Goal: Task Accomplishment & Management: Complete application form

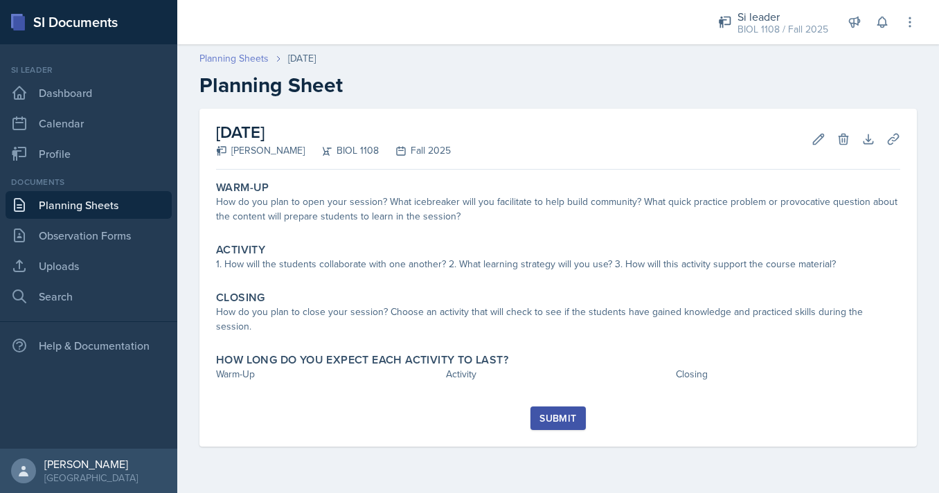
click at [226, 59] on link "Planning Sheets" at bounding box center [233, 58] width 69 height 15
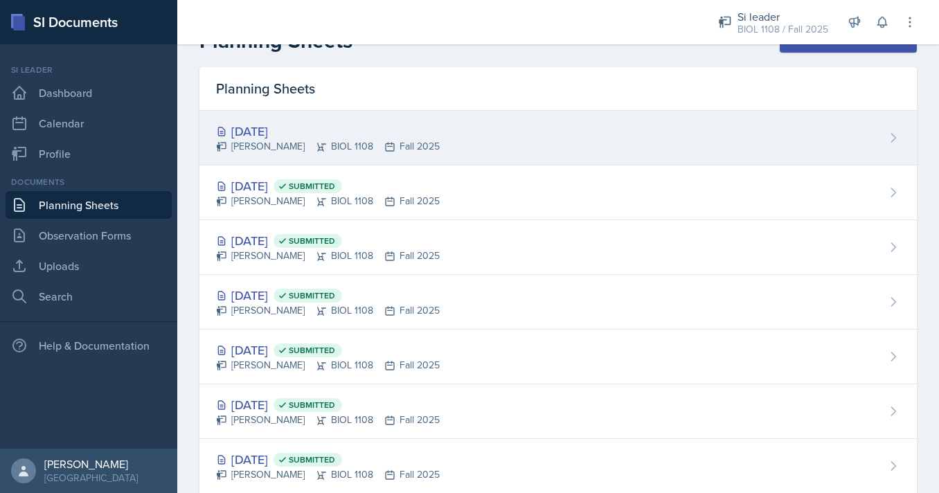
scroll to position [33, 0]
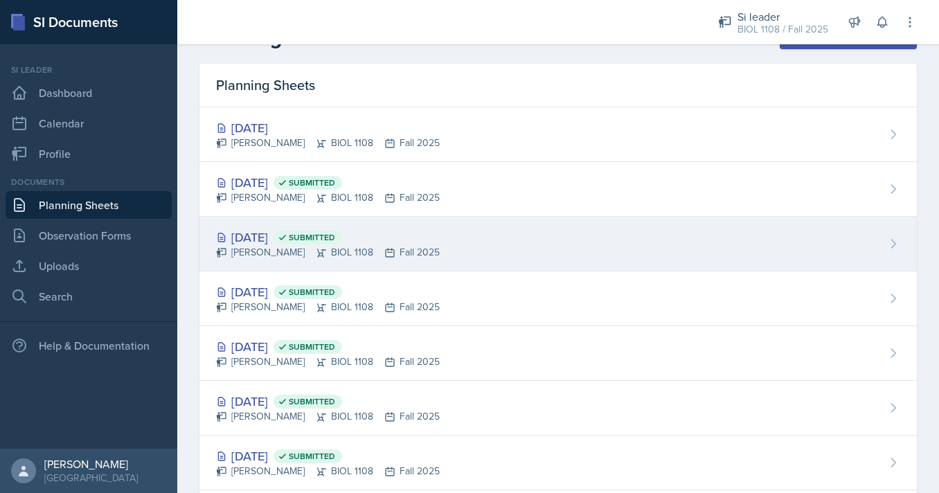
click at [427, 257] on div "[PERSON_NAME] BIOL 1108 Fall 2025" at bounding box center [328, 252] width 224 height 15
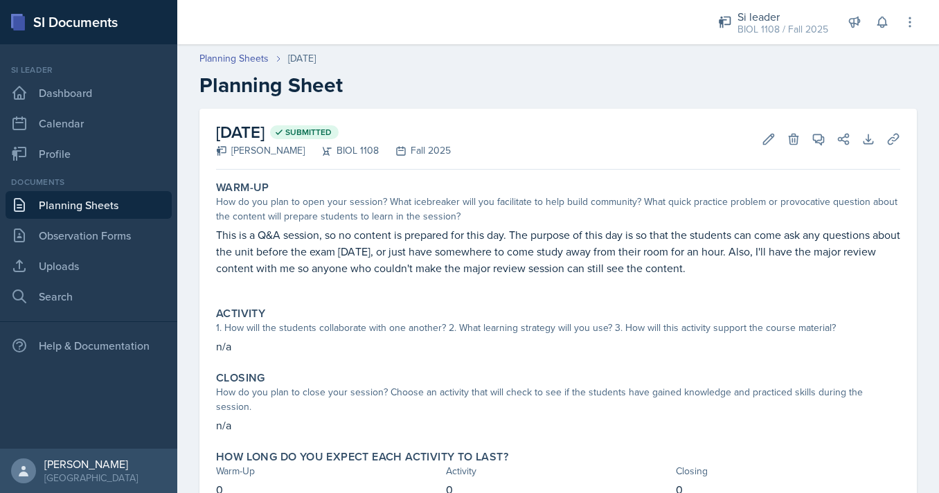
click at [253, 51] on header "Planning Sheets [DATE] Planning Sheet" at bounding box center [558, 74] width 762 height 74
click at [253, 57] on link "Planning Sheets" at bounding box center [233, 58] width 69 height 15
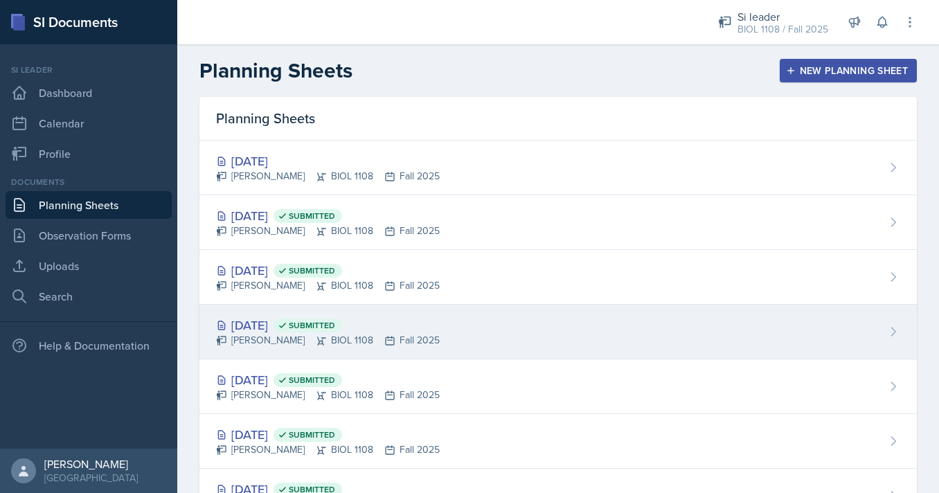
click at [324, 331] on div "[DATE] Submitted" at bounding box center [328, 325] width 224 height 19
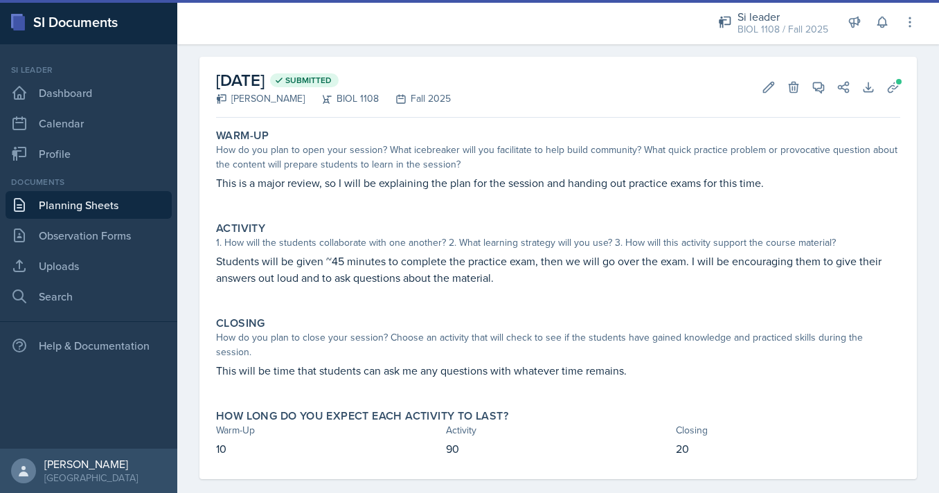
scroll to position [57, 0]
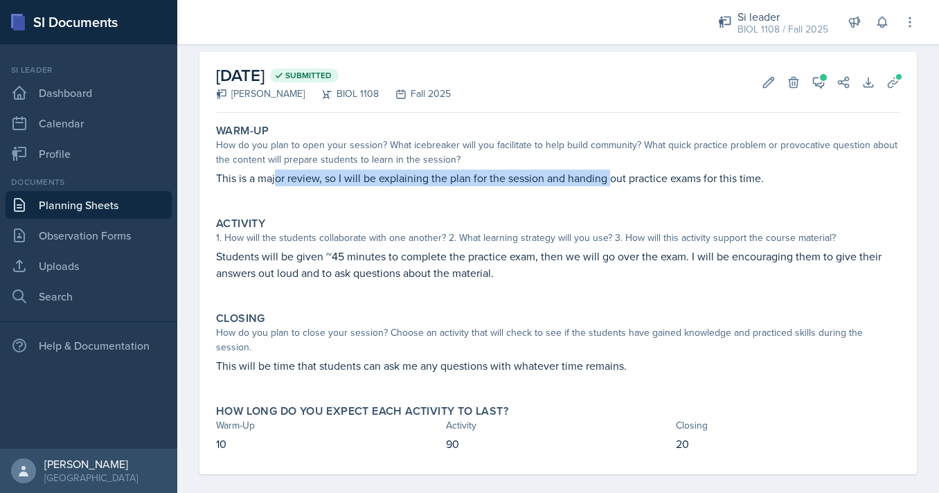
drag, startPoint x: 278, startPoint y: 181, endPoint x: 612, endPoint y: 179, distance: 333.8
click at [613, 179] on p "This is a major review, so I will be explaining the plan for the session and ha…" at bounding box center [558, 178] width 684 height 17
drag, startPoint x: 234, startPoint y: 179, endPoint x: 512, endPoint y: 175, distance: 277.8
click at [512, 175] on p "This is a major review, so I will be explaining the plan for the session and ha…" at bounding box center [558, 178] width 684 height 17
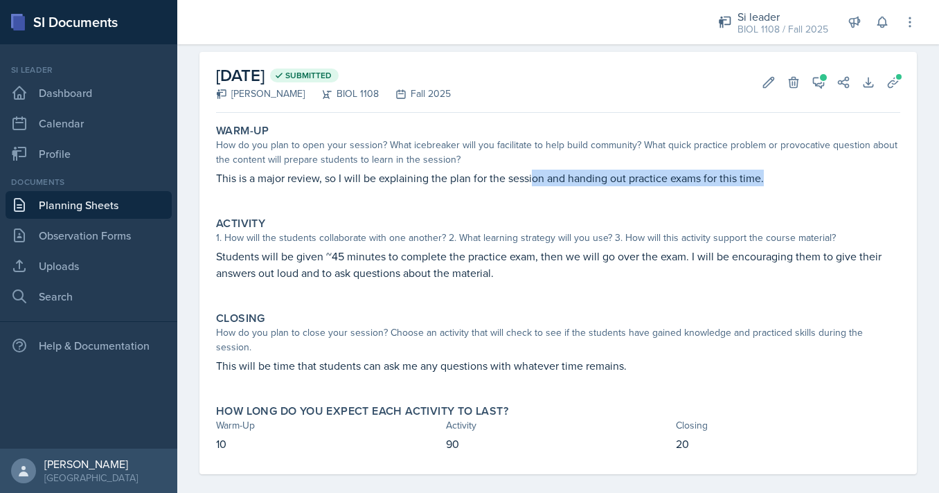
drag, startPoint x: 533, startPoint y: 175, endPoint x: 765, endPoint y: 176, distance: 232.7
click at [765, 176] on p "This is a major review, so I will be explaining the plan for the session and ha…" at bounding box center [558, 178] width 684 height 17
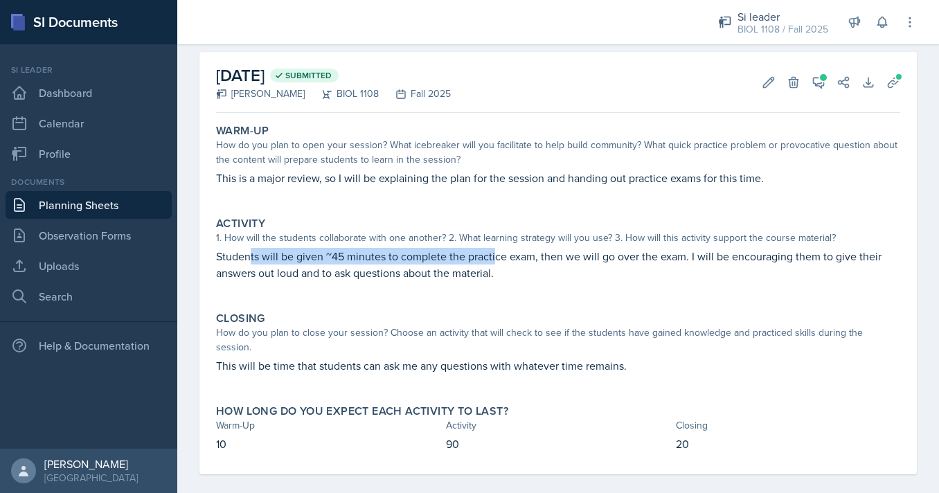
drag, startPoint x: 250, startPoint y: 259, endPoint x: 495, endPoint y: 251, distance: 244.6
click at [494, 251] on p "Students will be given ~45 minutes to complete the practice exam, then we will …" at bounding box center [558, 264] width 684 height 33
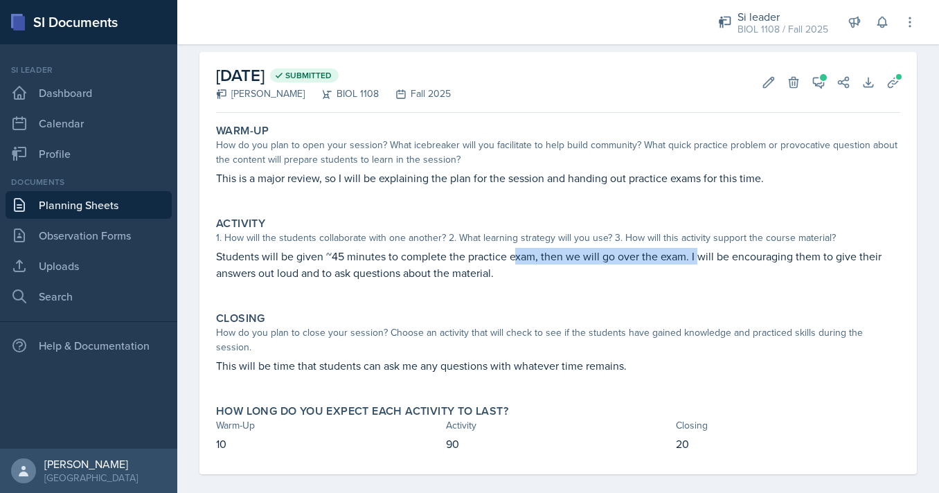
drag, startPoint x: 513, startPoint y: 255, endPoint x: 701, endPoint y: 251, distance: 188.4
click at [701, 252] on p "Students will be given ~45 minutes to complete the practice exam, then we will …" at bounding box center [558, 264] width 684 height 33
drag, startPoint x: 729, startPoint y: 253, endPoint x: 894, endPoint y: 253, distance: 164.8
click at [892, 253] on p "Students will be given ~45 minutes to complete the practice exam, then we will …" at bounding box center [558, 264] width 684 height 33
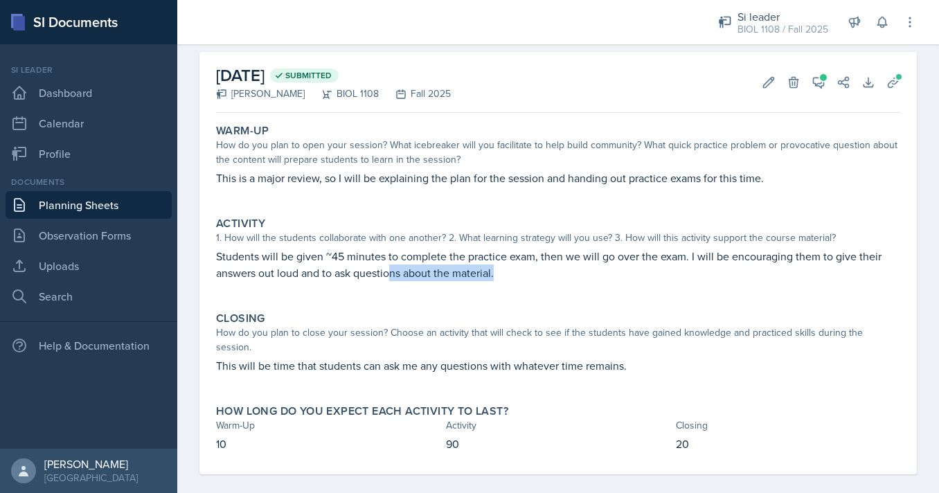
drag, startPoint x: 265, startPoint y: 281, endPoint x: 390, endPoint y: 276, distance: 124.8
click at [390, 276] on div "Students will be given ~45 minutes to complete the practice exam, then we will …" at bounding box center [558, 271] width 684 height 47
click at [390, 276] on p "Students will be given ~45 minutes to complete the practice exam, then we will …" at bounding box center [558, 264] width 684 height 33
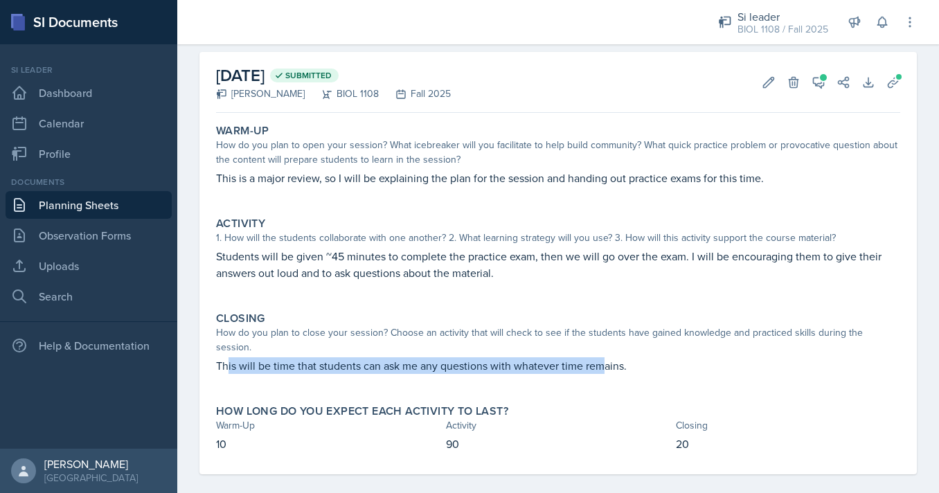
drag, startPoint x: 229, startPoint y: 355, endPoint x: 603, endPoint y: 356, distance: 374.0
click at [603, 357] on p "This will be time that students can ask me any questions with whatever time rem…" at bounding box center [558, 365] width 684 height 17
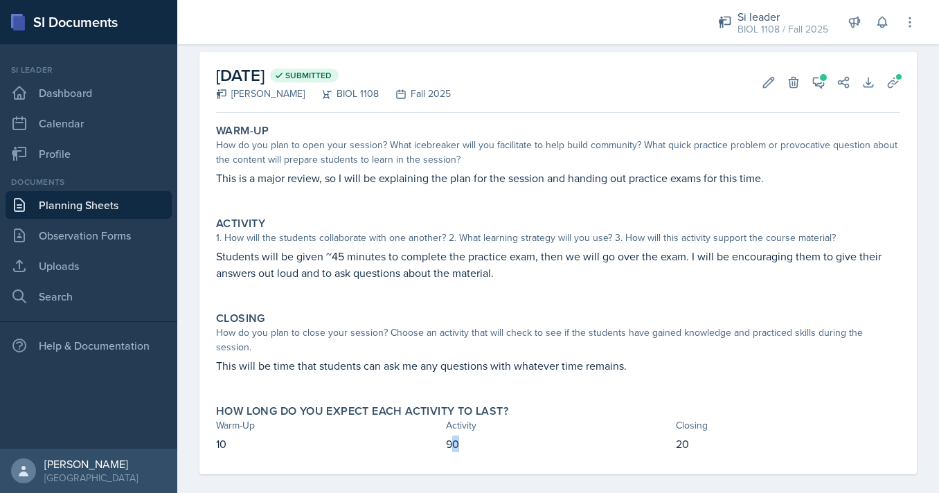
drag, startPoint x: 450, startPoint y: 431, endPoint x: 479, endPoint y: 430, distance: 28.4
click at [479, 436] on p "90" at bounding box center [558, 444] width 224 height 17
click at [828, 75] on button "View Comments" at bounding box center [818, 82] width 25 height 25
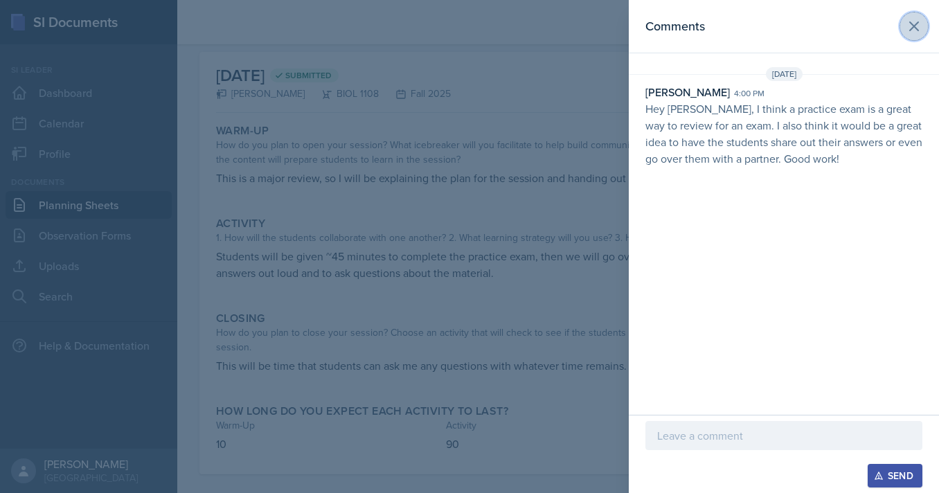
click at [915, 20] on icon at bounding box center [914, 26] width 17 height 17
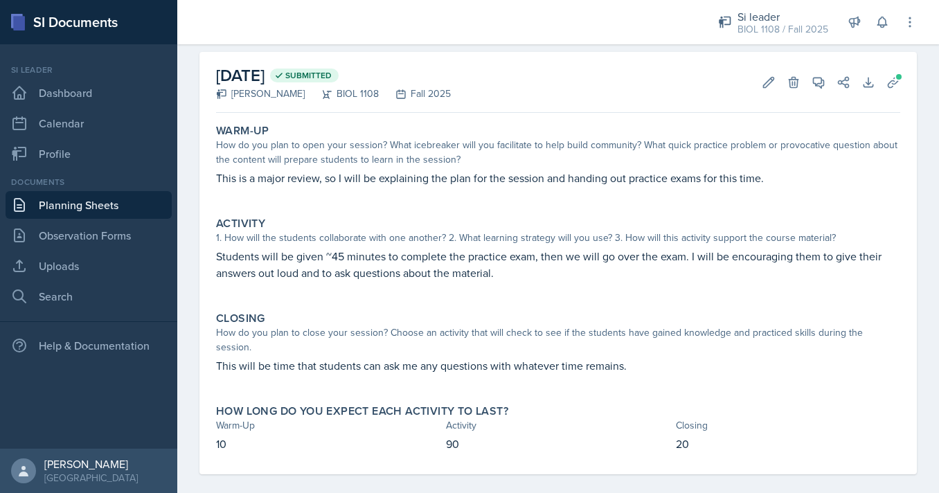
scroll to position [0, 0]
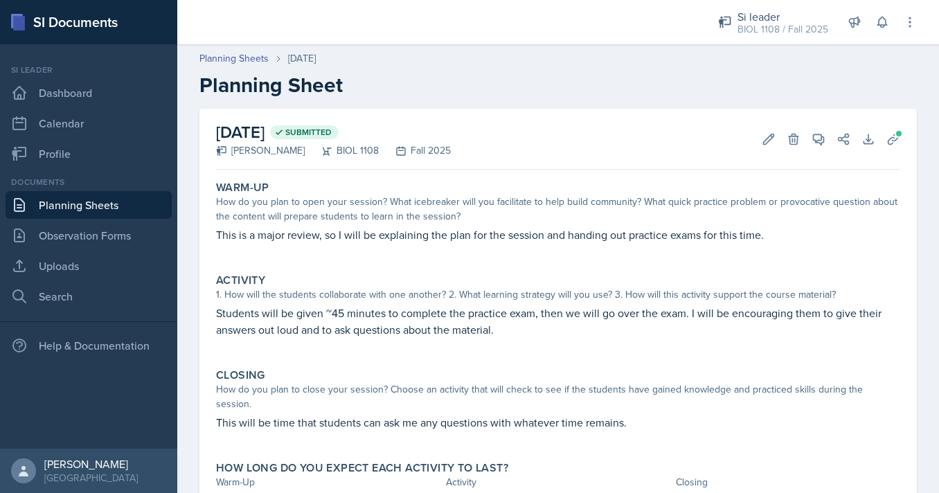
click at [87, 214] on link "Planning Sheets" at bounding box center [89, 205] width 166 height 28
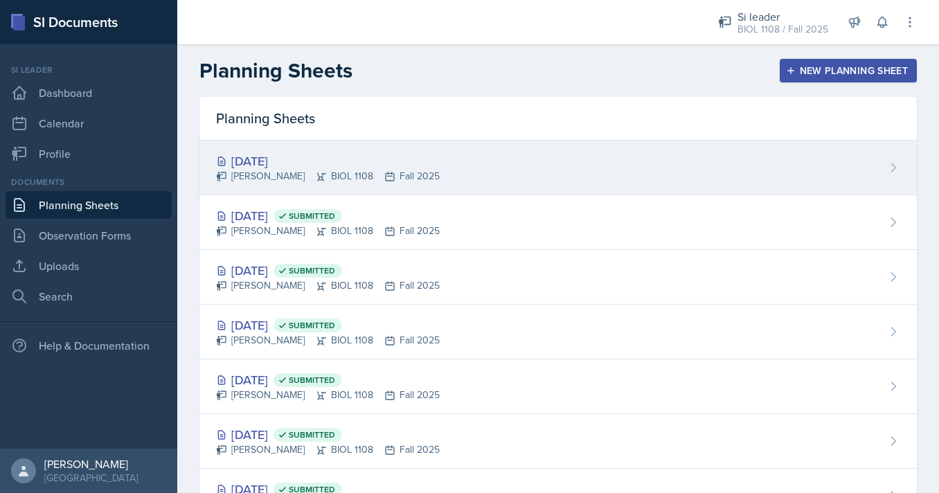
click at [303, 161] on div "[DATE]" at bounding box center [328, 161] width 224 height 19
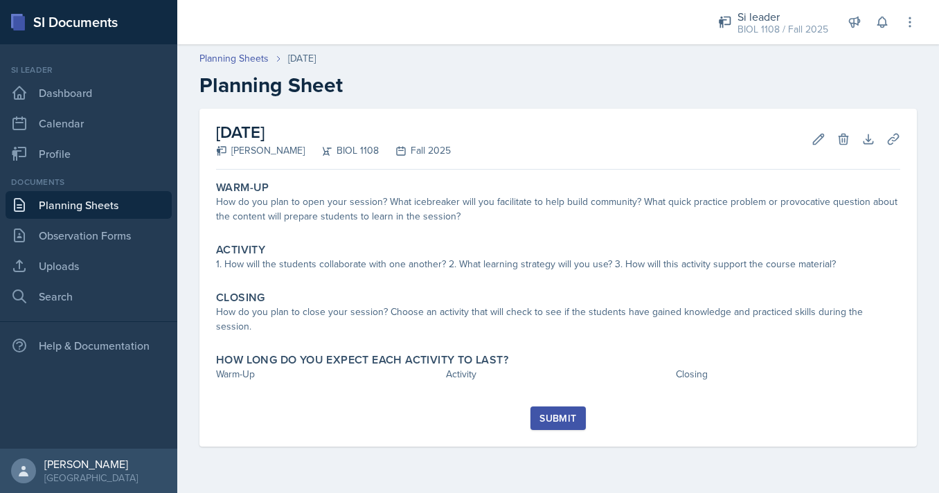
click at [332, 173] on div "[DATE] [PERSON_NAME] BIOL 1108 Fall 2025 Edit Delete Download Uploads Autosavin…" at bounding box center [558, 278] width 718 height 338
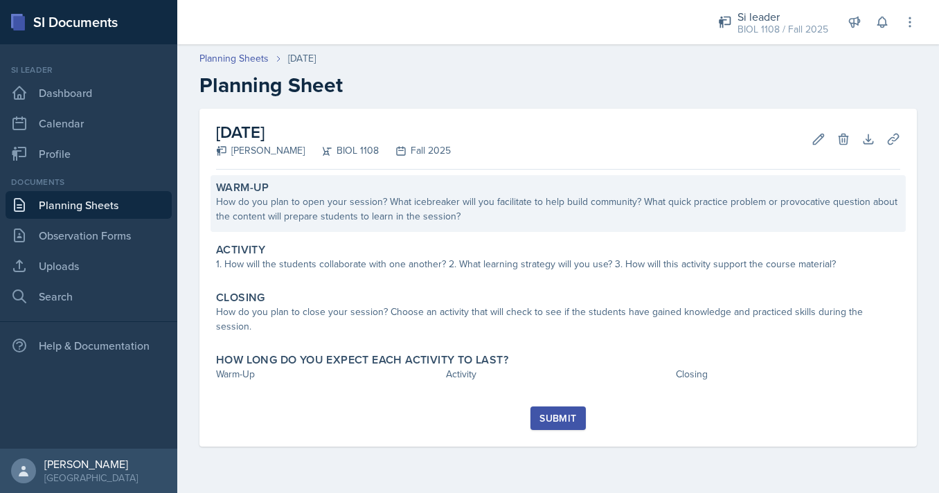
click at [332, 183] on div "Warm-Up" at bounding box center [558, 188] width 684 height 14
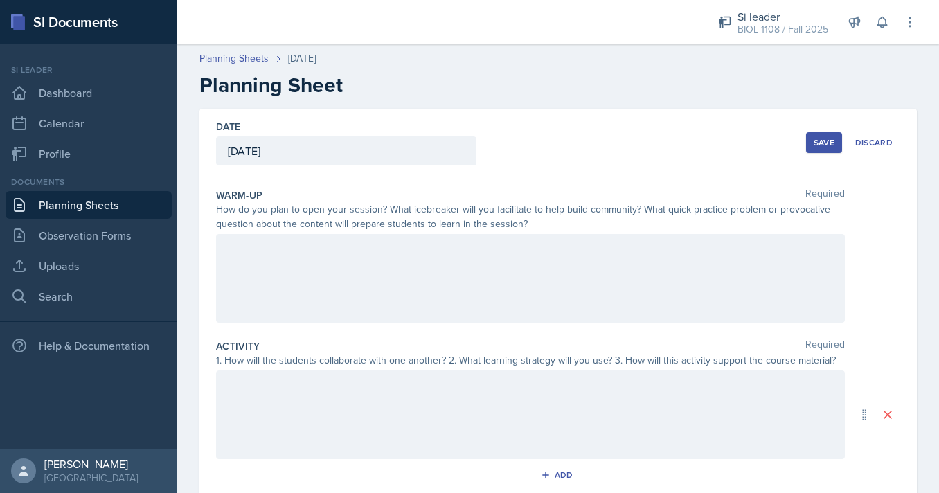
click at [359, 263] on div at bounding box center [530, 278] width 629 height 89
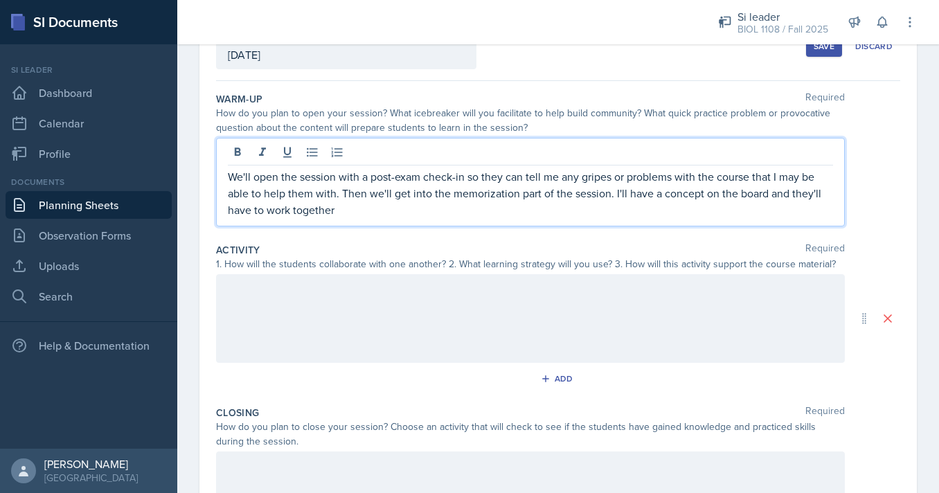
scroll to position [94, 0]
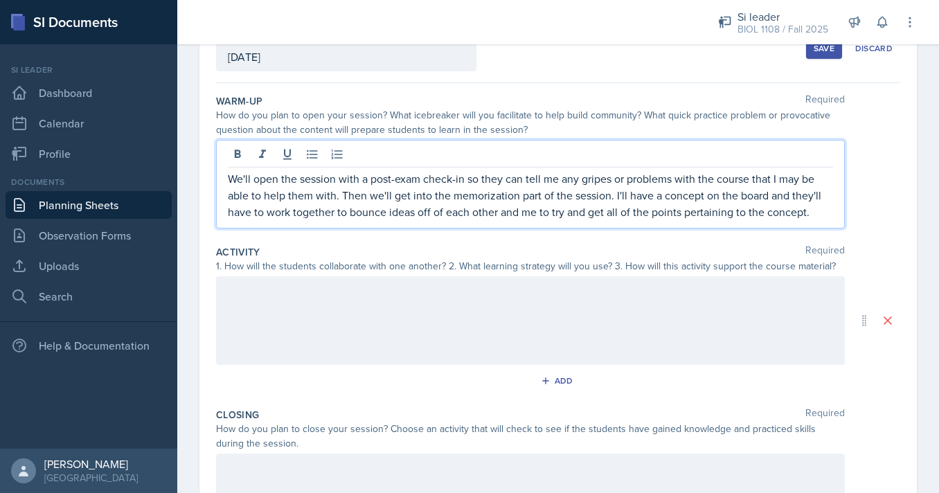
click at [489, 197] on p "We'll open the session with a post-exam check-in so they can tell me any gripes…" at bounding box center [530, 195] width 605 height 50
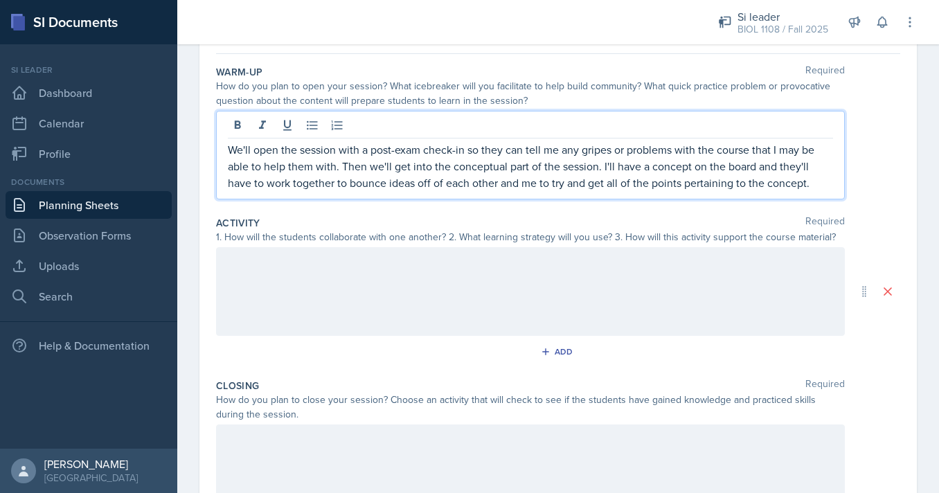
scroll to position [124, 0]
drag, startPoint x: 528, startPoint y: 168, endPoint x: 452, endPoint y: 164, distance: 76.3
click at [452, 164] on p "We'll open the session with a post-exam check-in so they can tell me any gripes…" at bounding box center [530, 166] width 605 height 50
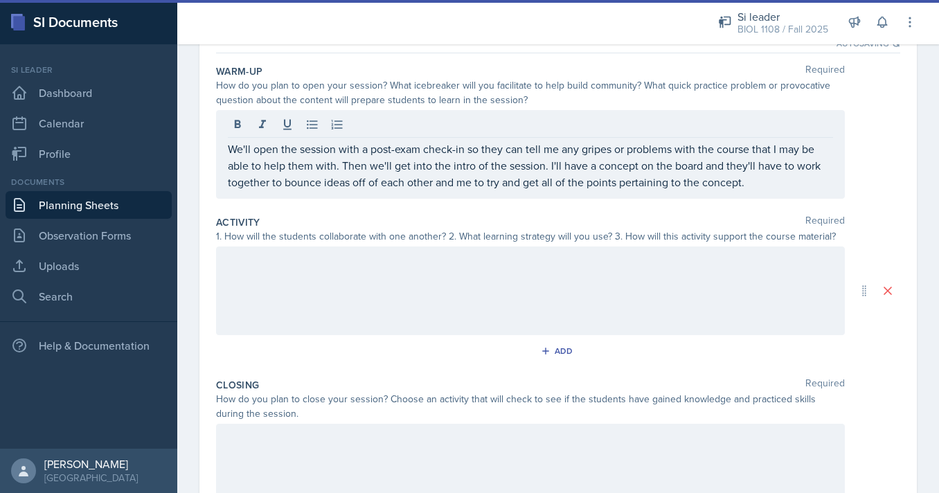
click at [494, 205] on div "Warm-Up Required How do you plan to open your session? What icebreaker will you…" at bounding box center [558, 134] width 684 height 151
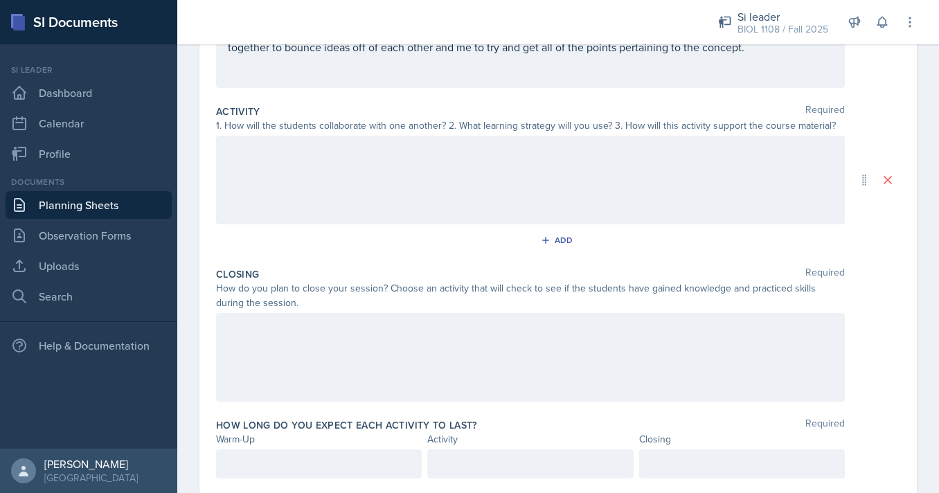
scroll to position [276, 0]
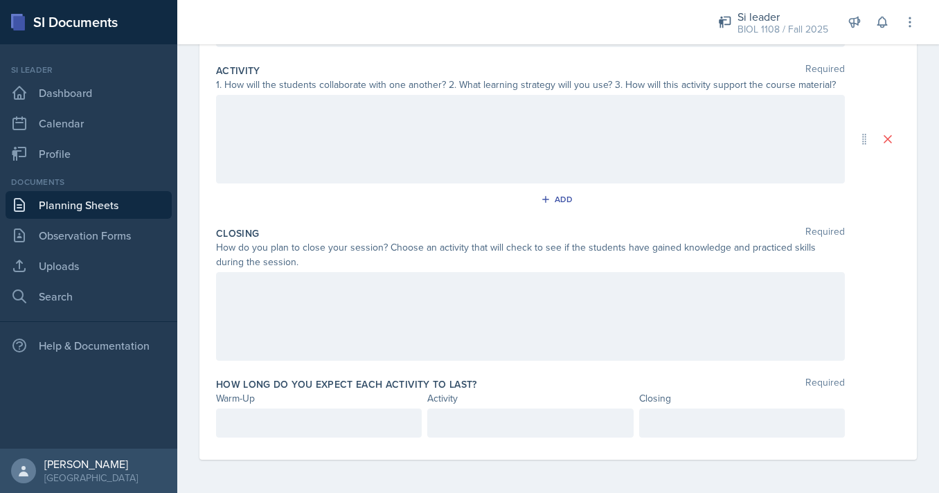
click at [305, 427] on div at bounding box center [319, 423] width 206 height 29
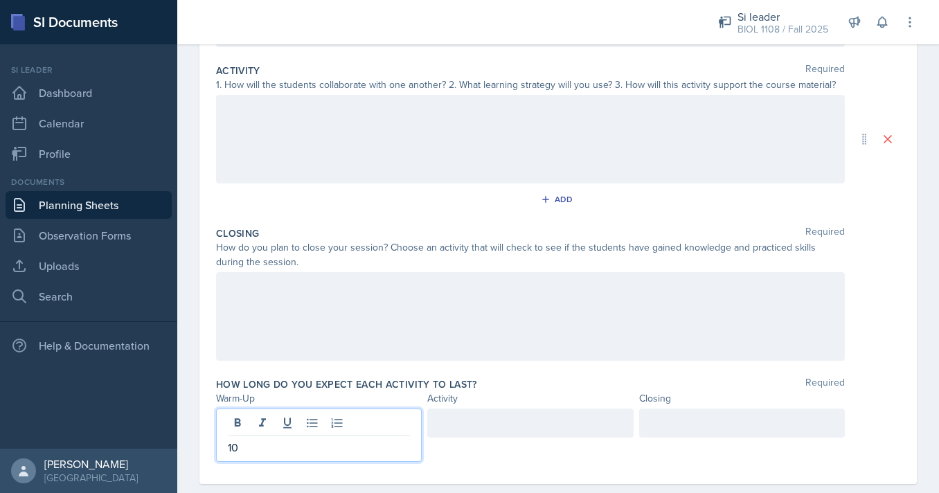
click at [314, 156] on div at bounding box center [530, 139] width 629 height 89
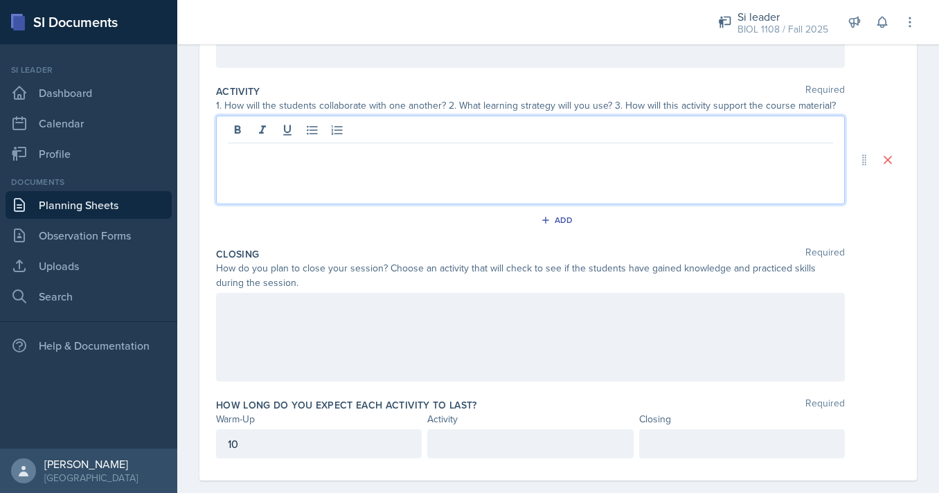
scroll to position [254, 0]
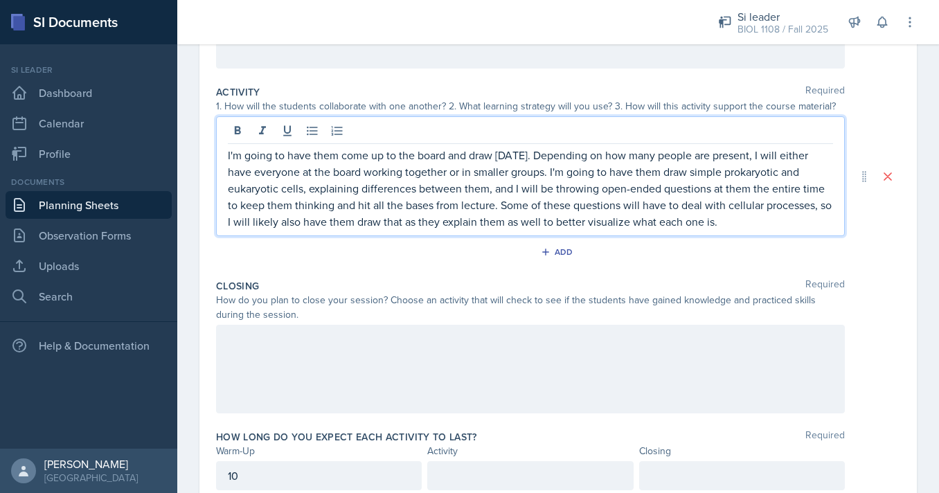
click at [711, 226] on p "I'm going to have them come up to the board and draw [DATE]. Depending on how m…" at bounding box center [530, 188] width 605 height 83
click at [515, 224] on p "I'm going to have them come up to the board and draw [DATE]. Depending on how m…" at bounding box center [530, 188] width 605 height 83
click at [795, 222] on p "I'm going to have them come up to the board and draw [DATE]. Depending on how m…" at bounding box center [530, 188] width 605 height 83
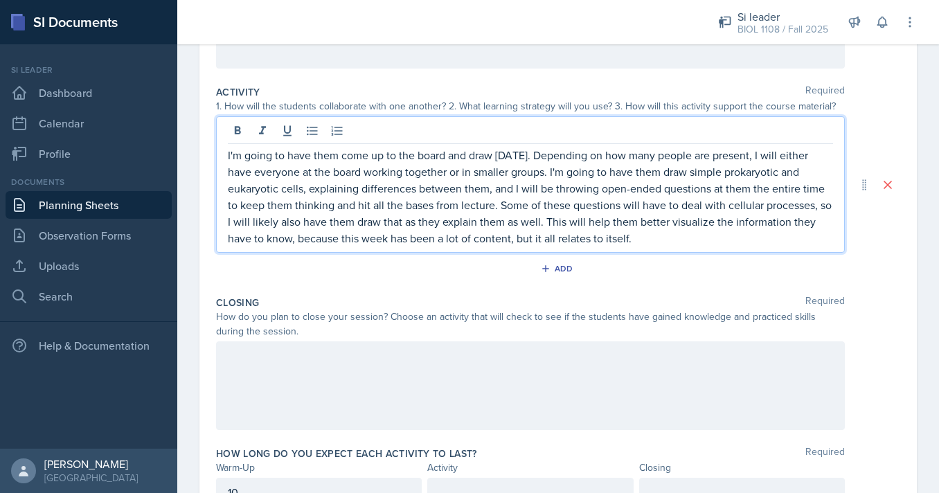
click at [718, 384] on div at bounding box center [530, 385] width 629 height 89
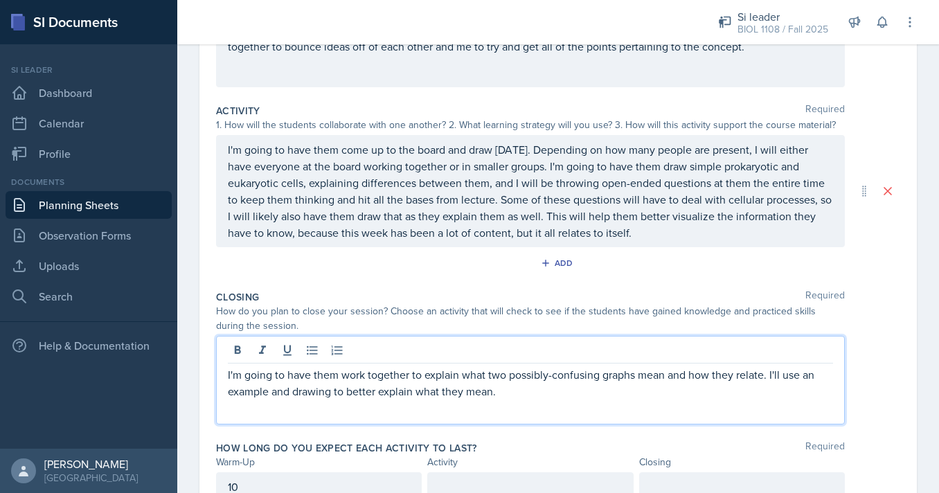
scroll to position [299, 0]
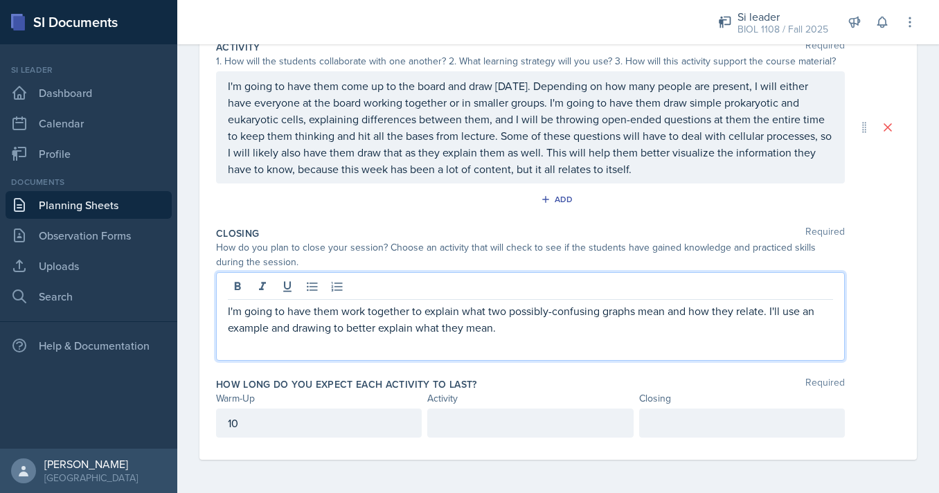
click at [788, 314] on p "I'm going to have them work together to explain what two possibly-confusing gra…" at bounding box center [530, 319] width 605 height 33
click at [657, 341] on div "I'm going to have them work together to explain what two possibly-confusing gra…" at bounding box center [530, 316] width 629 height 89
click at [896, 273] on div "I'm going to have them work together to explain what two possibly-confusing gra…" at bounding box center [558, 316] width 684 height 89
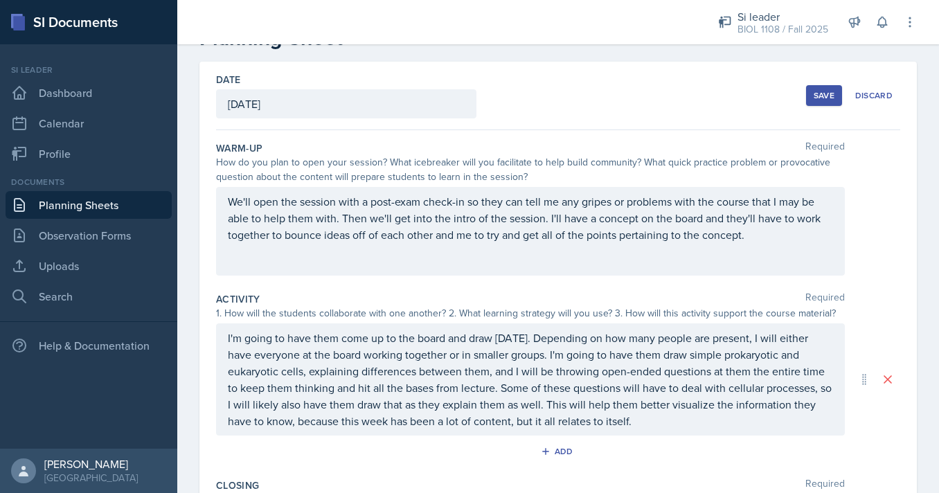
scroll to position [62, 0]
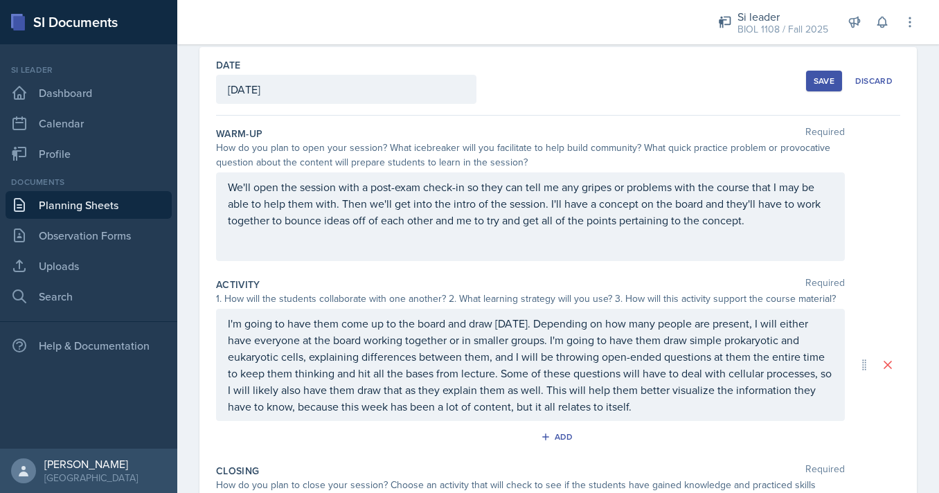
click at [596, 222] on p "We'll open the session with a post-exam check-in so they can tell me any gripes…" at bounding box center [530, 204] width 605 height 50
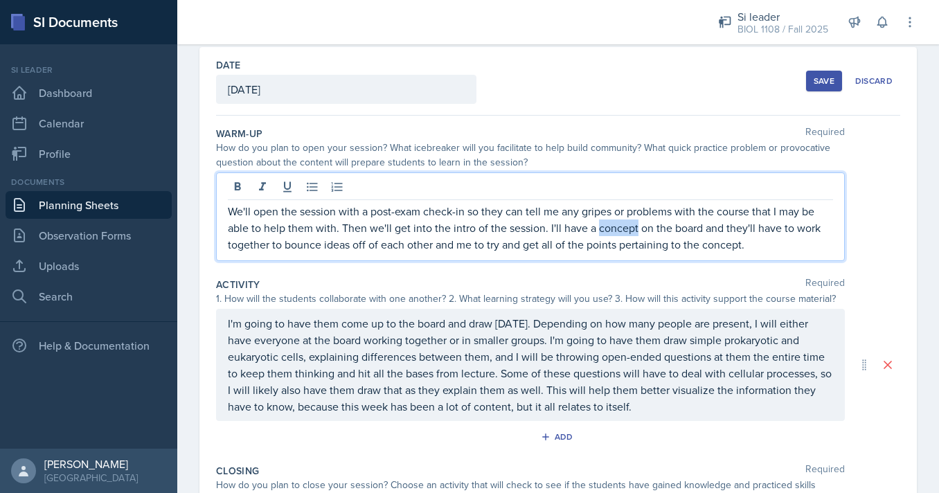
click at [596, 222] on p "We'll open the session with a post-exam check-in so they can tell me any gripes…" at bounding box center [530, 228] width 605 height 50
click at [600, 251] on p "We'll open the session with a post-exam check-in so they can tell me any gripes…" at bounding box center [530, 228] width 605 height 50
click at [663, 289] on div "Activity Required" at bounding box center [558, 285] width 684 height 14
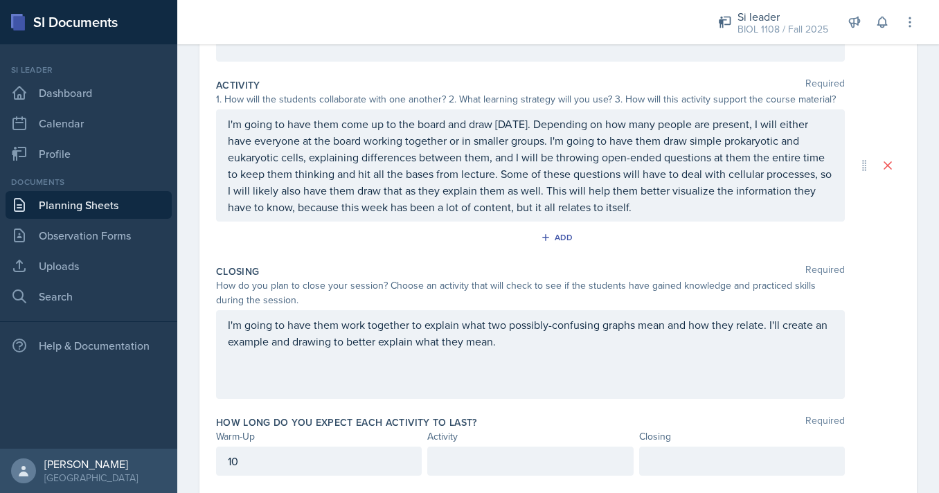
scroll to position [265, 0]
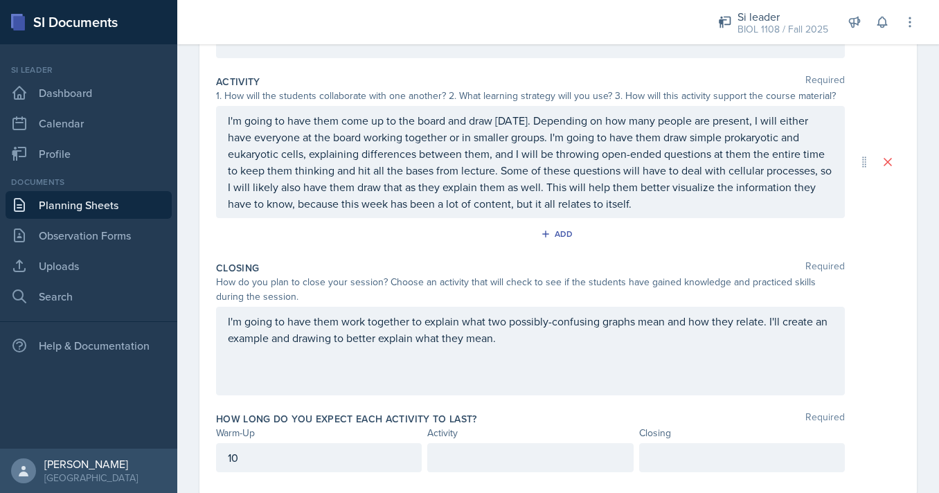
click at [515, 188] on p "I'm going to have them come up to the board and draw [DATE]. Depending on how m…" at bounding box center [530, 162] width 605 height 100
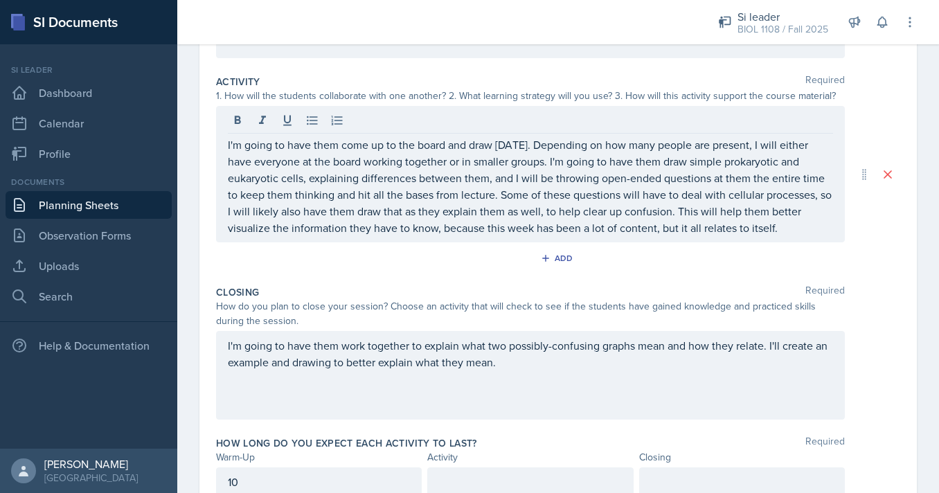
click at [634, 267] on div "Add" at bounding box center [558, 261] width 684 height 26
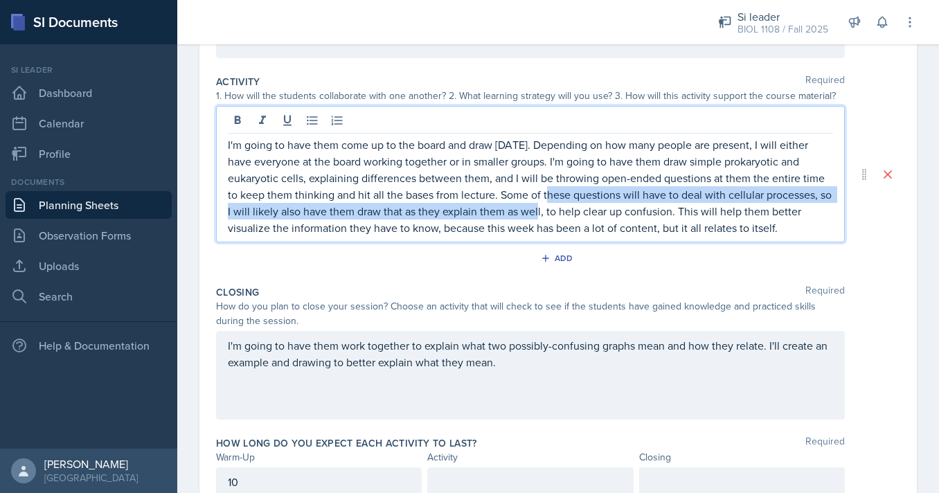
click at [515, 188] on p "I'm going to have them come up to the board and draw [DATE]. Depending on how m…" at bounding box center [530, 186] width 605 height 100
click at [515, 215] on p "I'm going to have them come up to the board and draw [DATE]. Depending on how m…" at bounding box center [530, 186] width 605 height 100
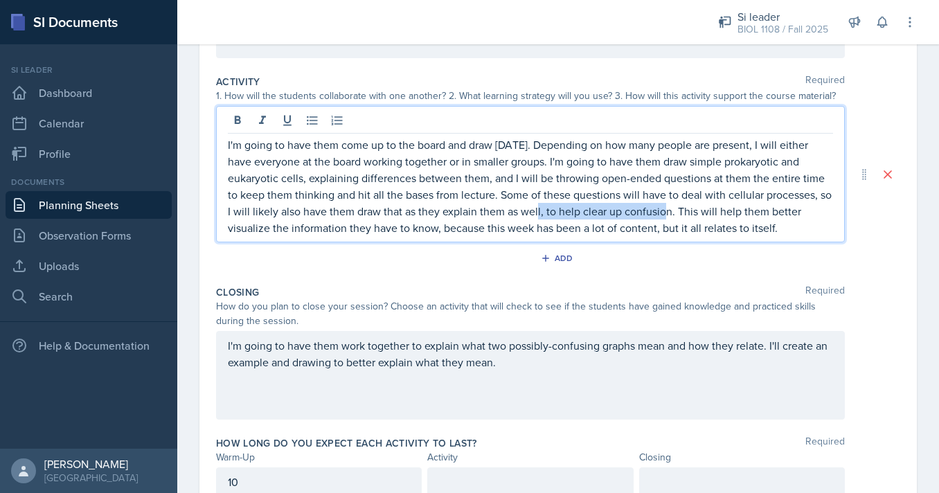
drag, startPoint x: 515, startPoint y: 215, endPoint x: 629, endPoint y: 217, distance: 113.6
click at [629, 217] on p "I'm going to have them come up to the board and draw [DATE]. Depending on how m…" at bounding box center [530, 186] width 605 height 100
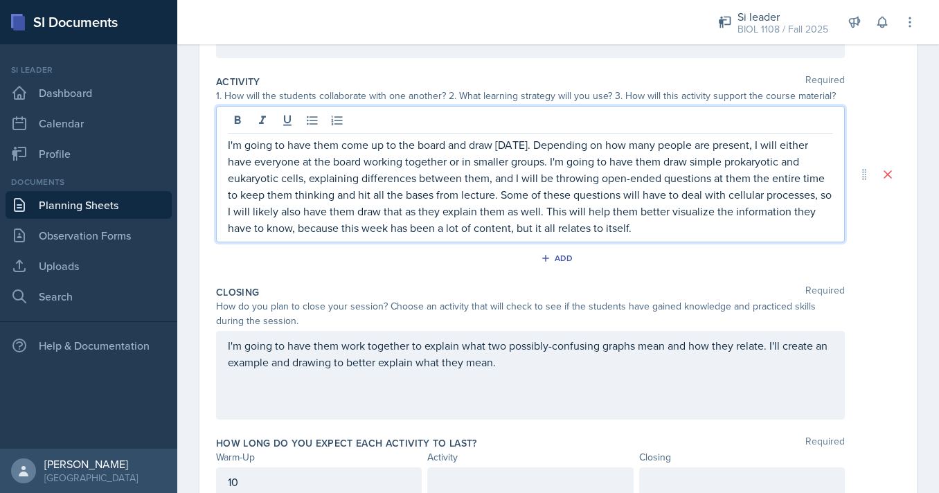
click at [666, 244] on div "Activity Required 1. How will the students collaborate with one another? 2. Wha…" at bounding box center [558, 174] width 684 height 211
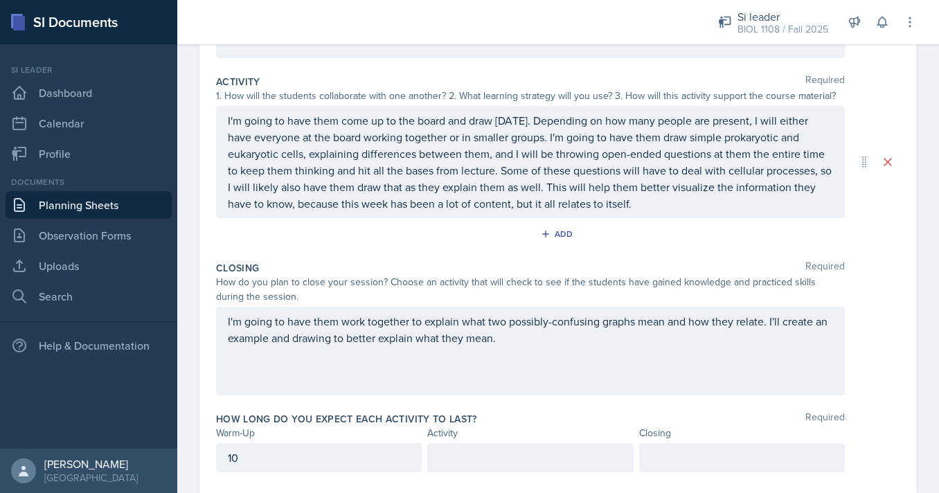
scroll to position [299, 0]
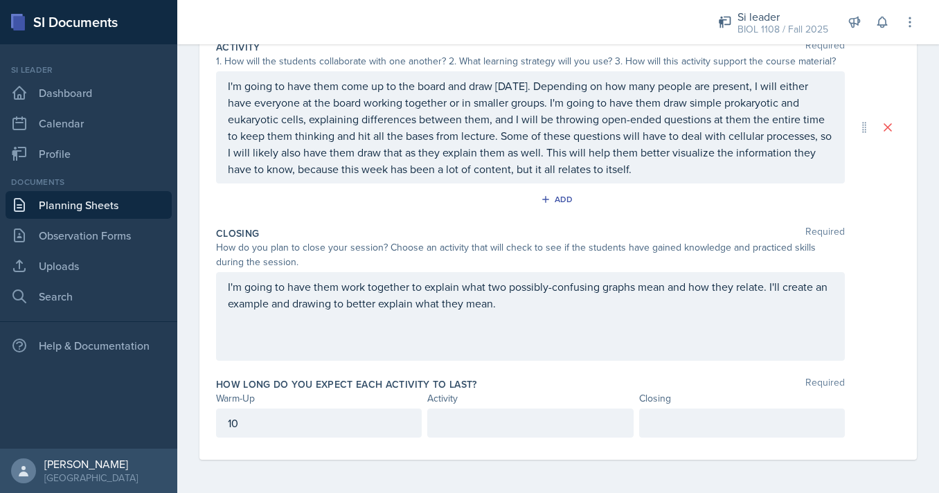
click at [559, 431] on div at bounding box center [530, 423] width 206 height 29
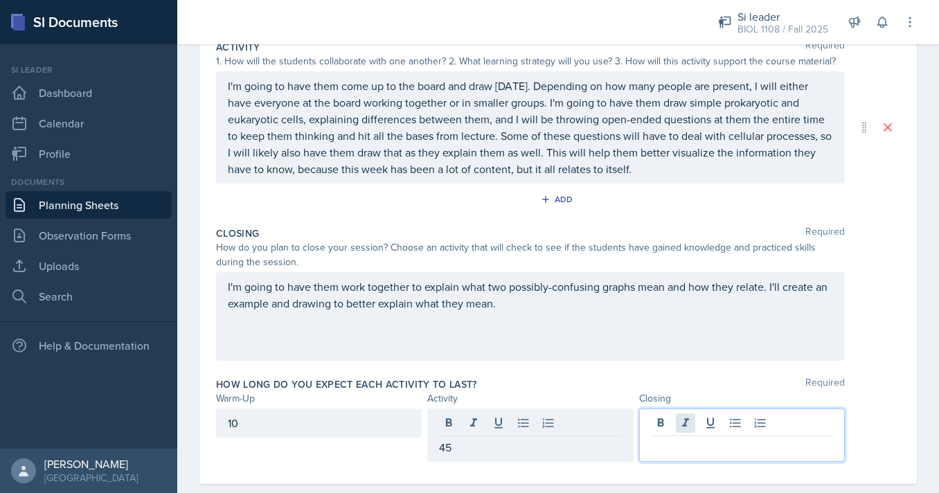
click at [686, 420] on div at bounding box center [742, 435] width 206 height 53
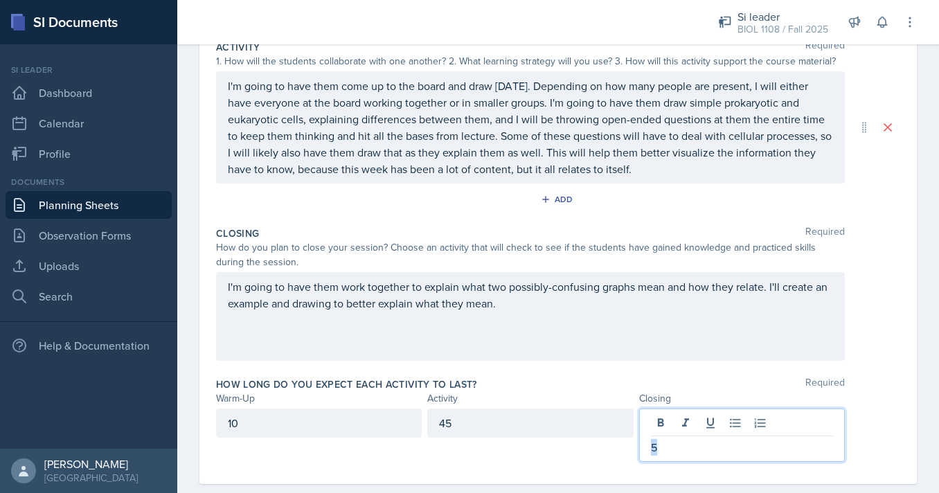
click at [878, 418] on div "10 45 5" at bounding box center [558, 435] width 684 height 53
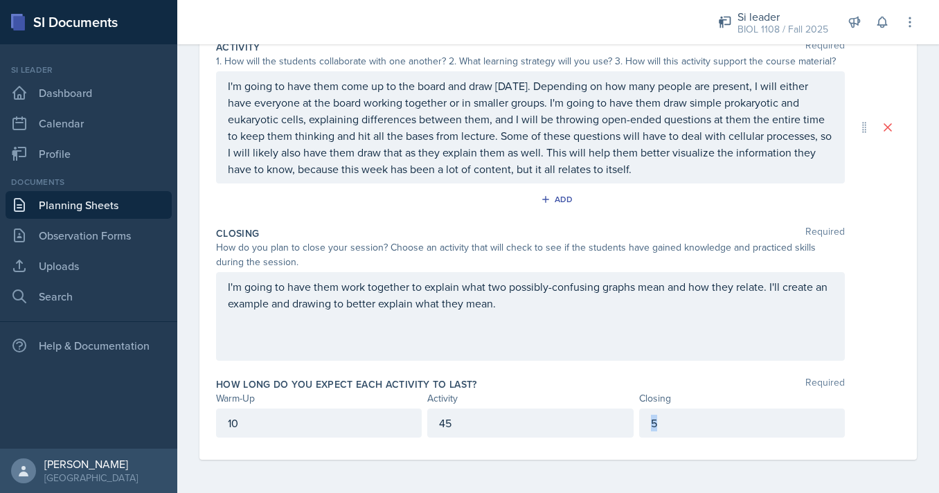
click at [878, 418] on div "10 45 5" at bounding box center [558, 423] width 684 height 29
click at [524, 424] on div "45" at bounding box center [530, 423] width 206 height 29
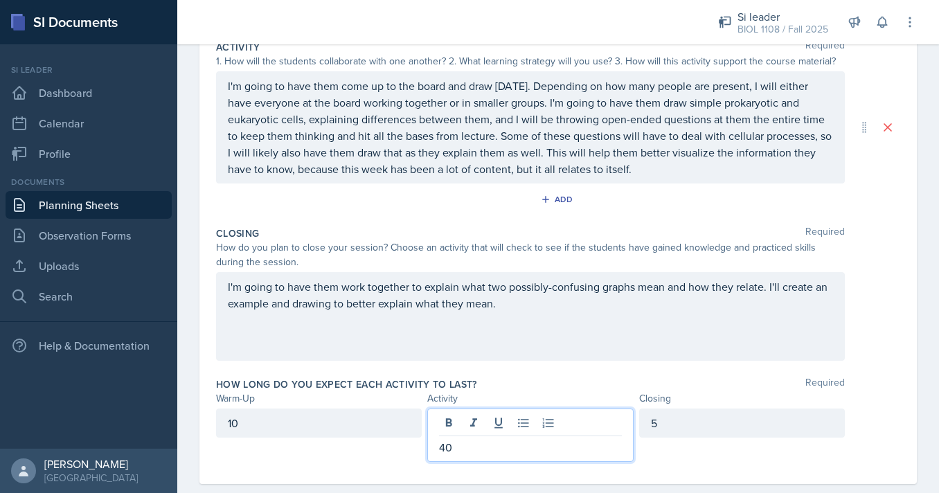
click at [587, 374] on div "How long do you expect each activity to last? Required Warm-Up Activity Closing…" at bounding box center [558, 422] width 684 height 101
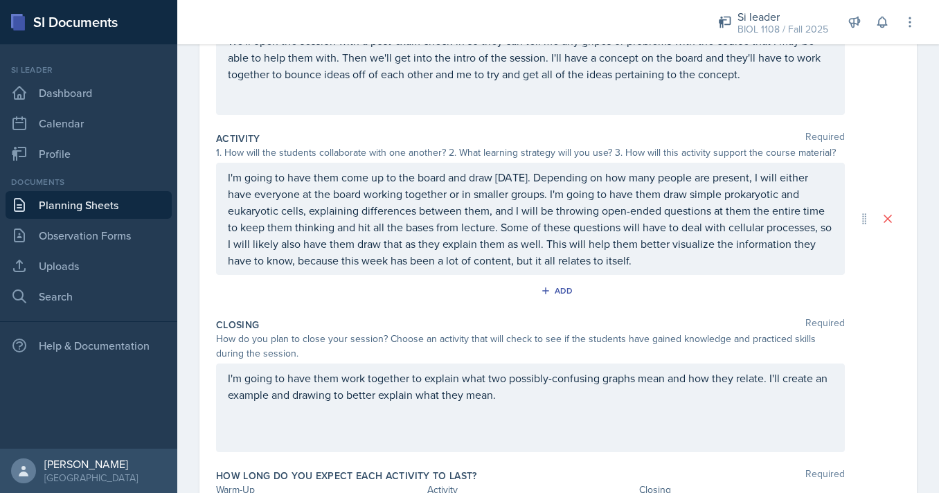
scroll to position [0, 0]
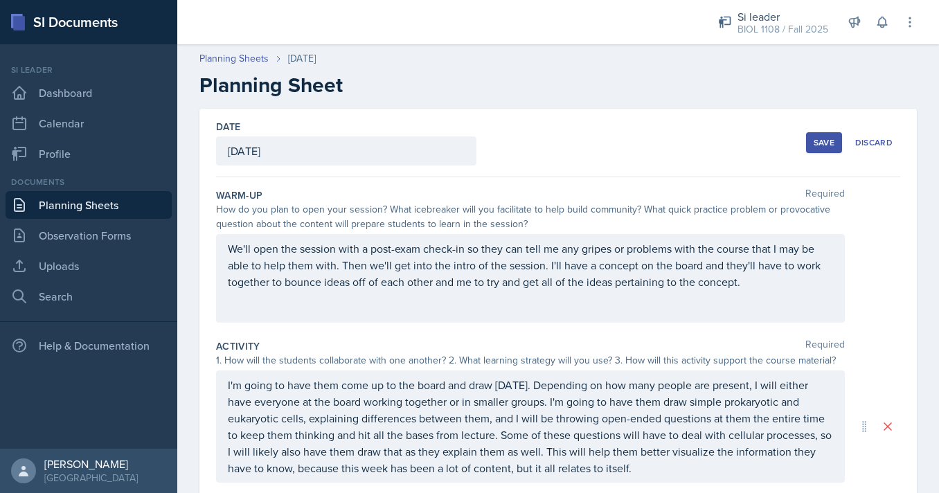
click at [812, 142] on button "Save" at bounding box center [824, 142] width 36 height 21
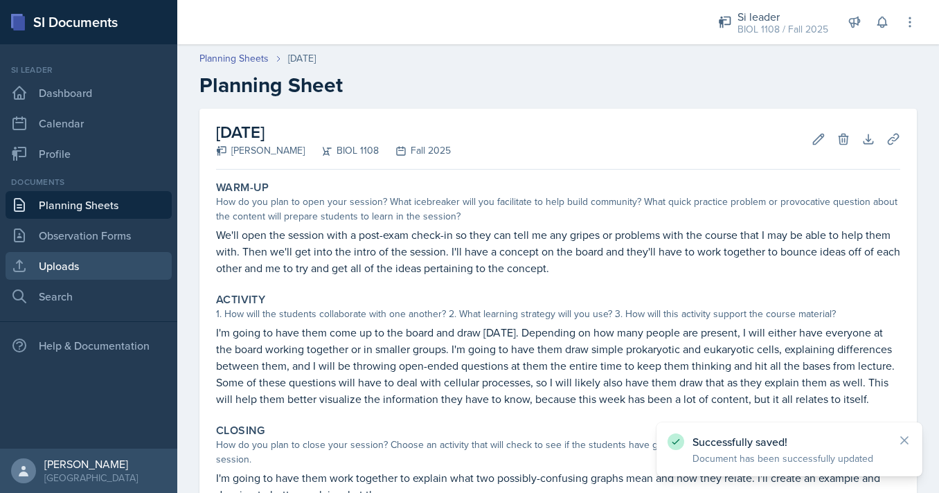
click at [102, 276] on link "Uploads" at bounding box center [89, 266] width 166 height 28
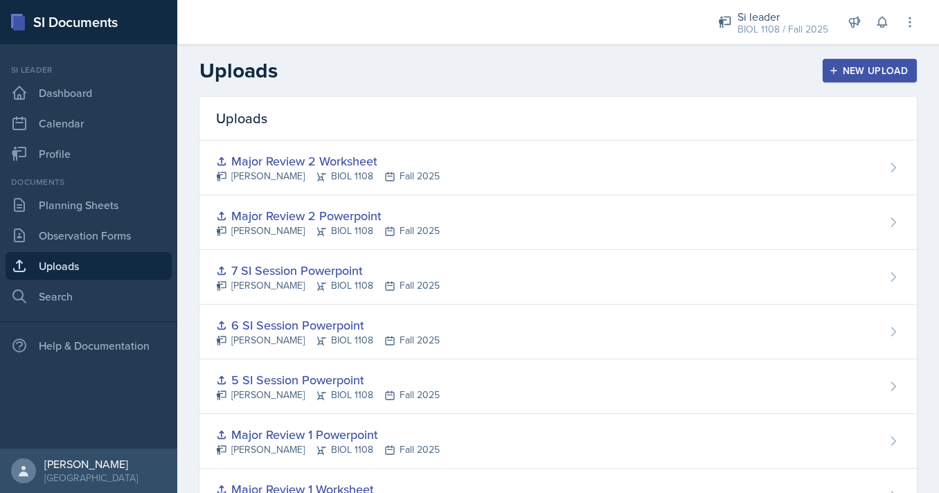
click at [855, 76] on div "New Upload" at bounding box center [870, 70] width 77 height 11
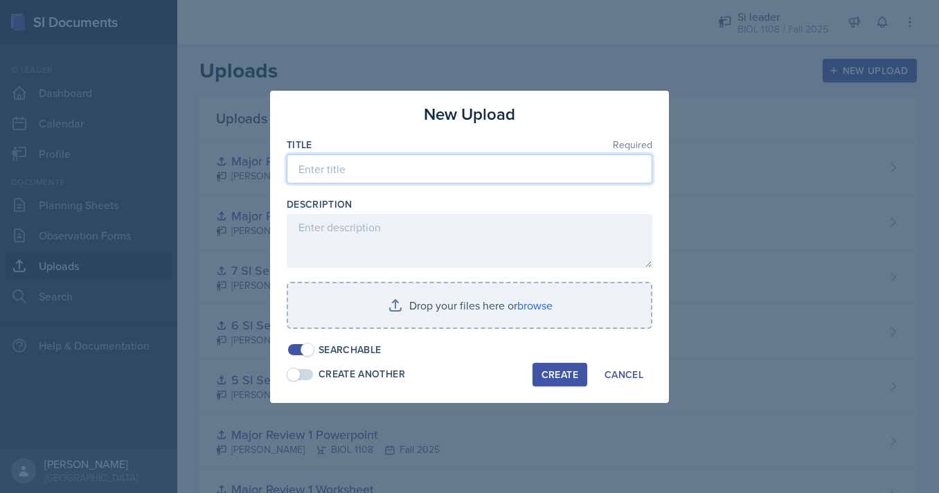
click at [535, 163] on input at bounding box center [470, 168] width 366 height 29
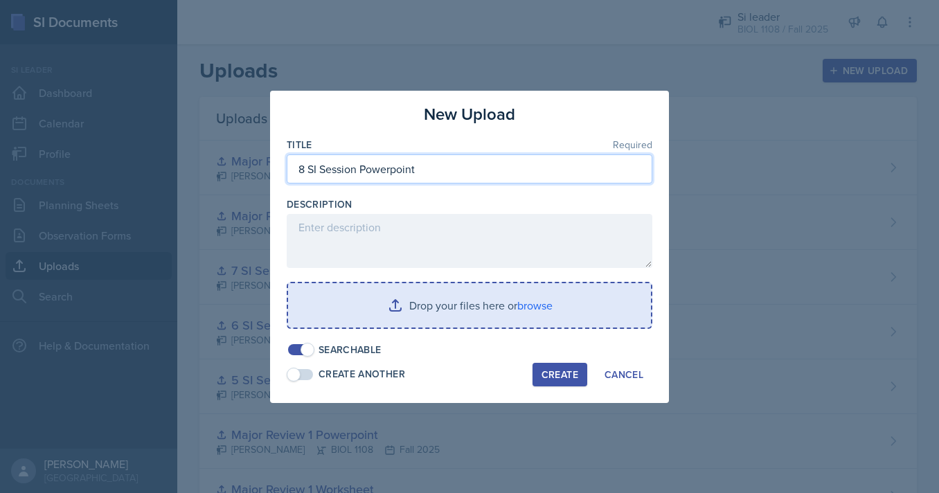
type input "8 SI Session Powerpoint"
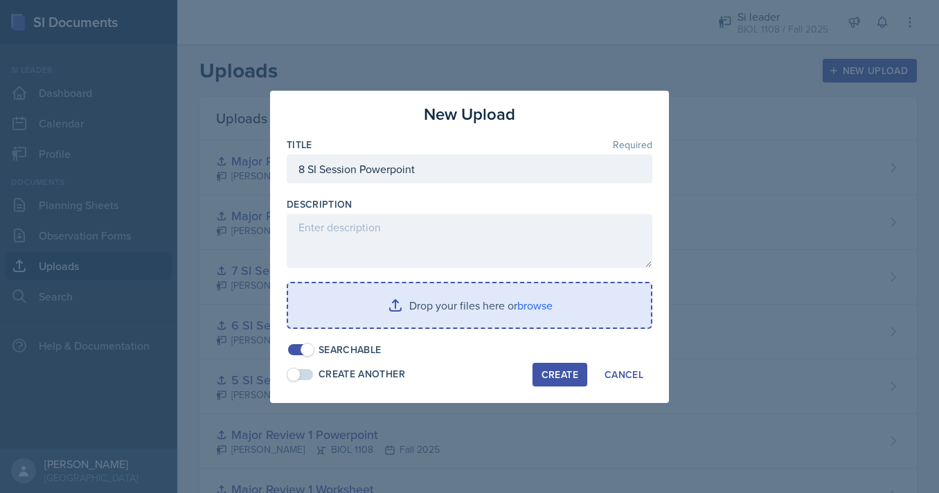
click at [504, 292] on input "file" at bounding box center [469, 305] width 363 height 44
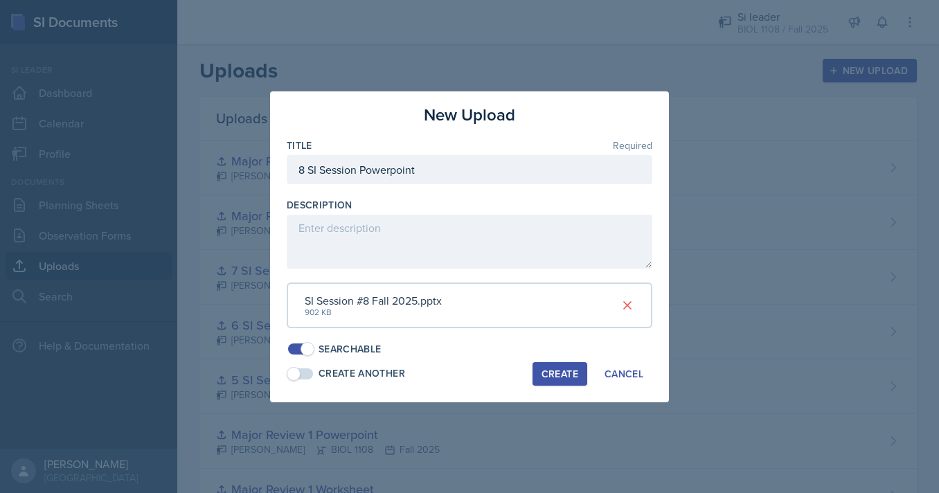
click at [571, 373] on div "Create" at bounding box center [560, 373] width 37 height 11
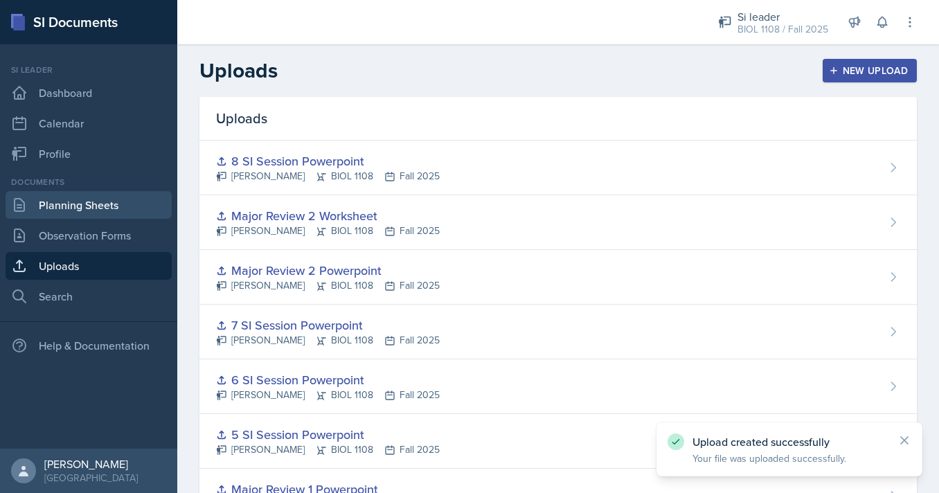
click at [132, 207] on link "Planning Sheets" at bounding box center [89, 205] width 166 height 28
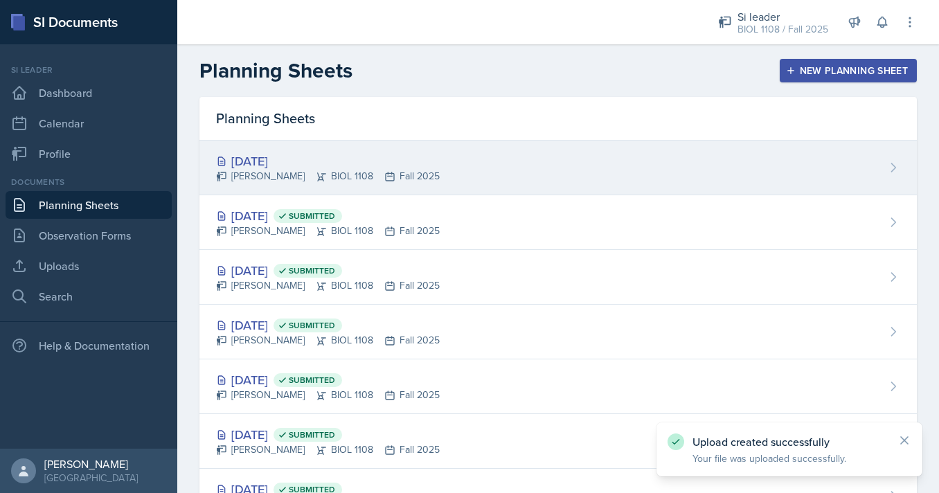
click at [405, 157] on div "[DATE]" at bounding box center [328, 161] width 224 height 19
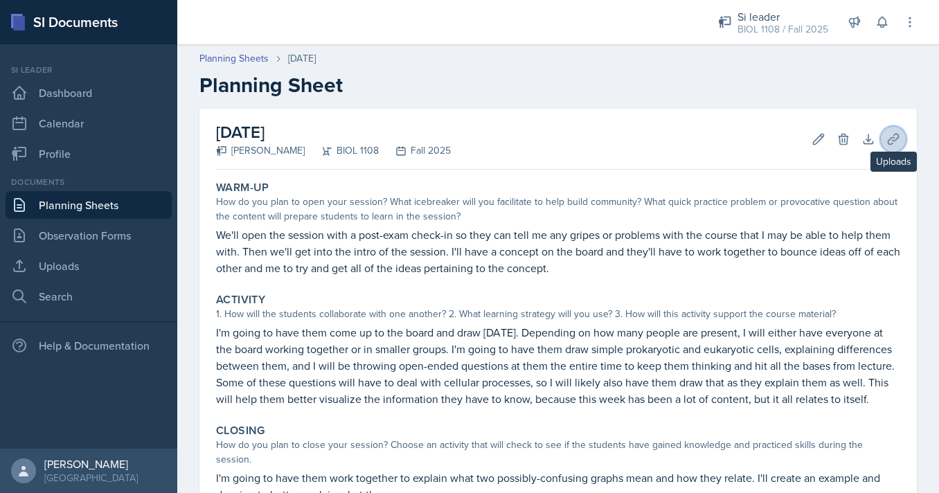
click at [896, 137] on icon at bounding box center [894, 139] width 14 height 14
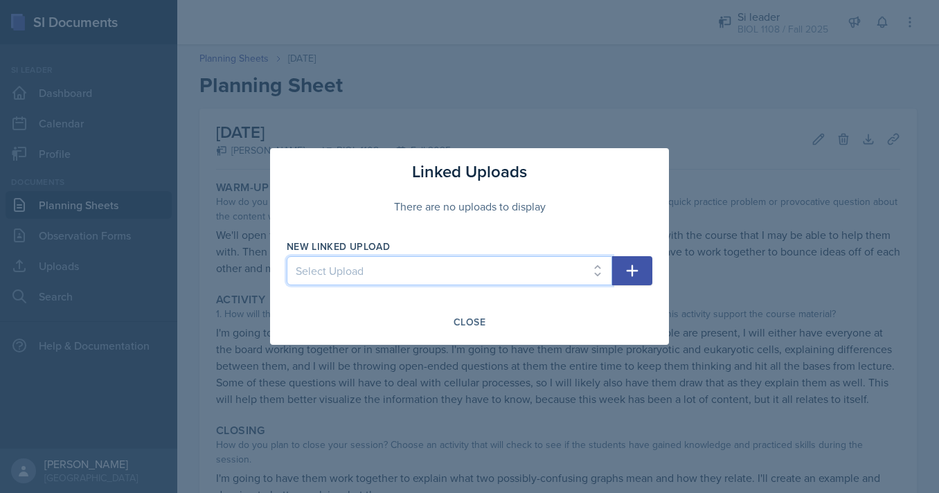
select select "d5dee75a-f8e9-4bf7-a412-9caa0d627237"
click option "8 SI Session Powerpoint" at bounding box center [0, 0] width 0 height 0
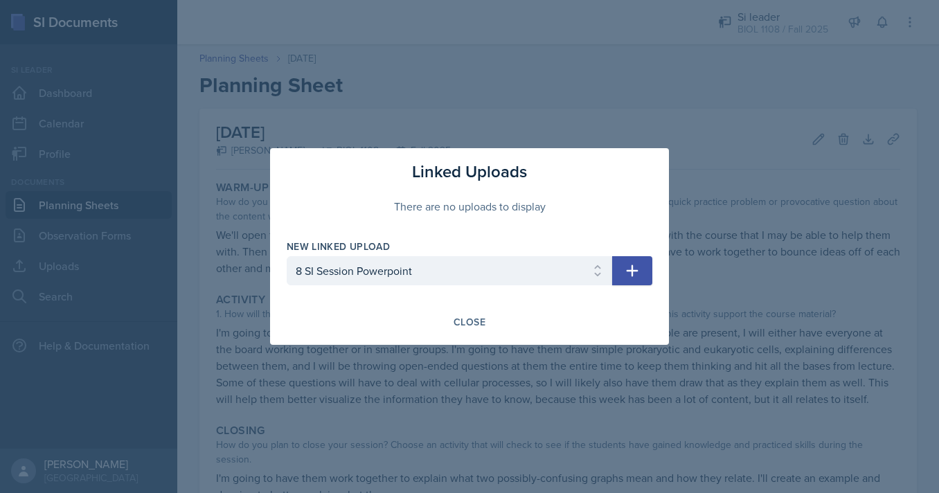
click at [639, 276] on icon "button" at bounding box center [632, 270] width 17 height 17
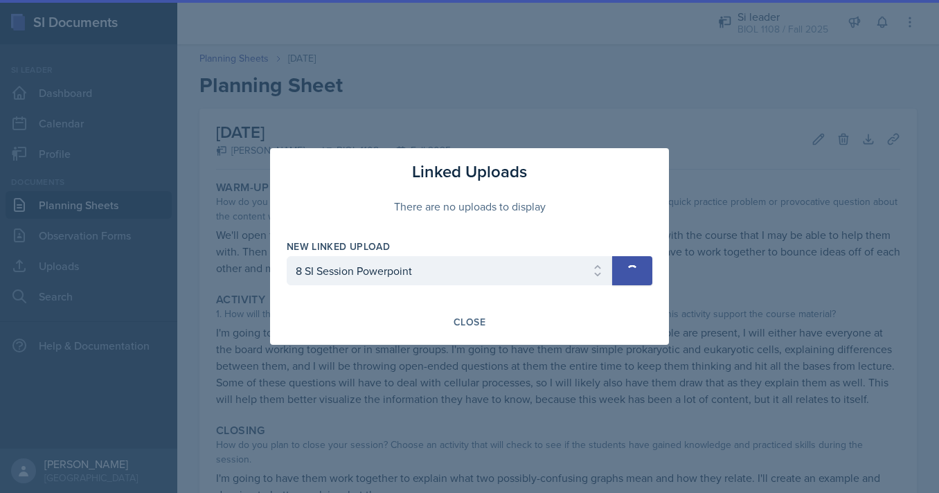
select select
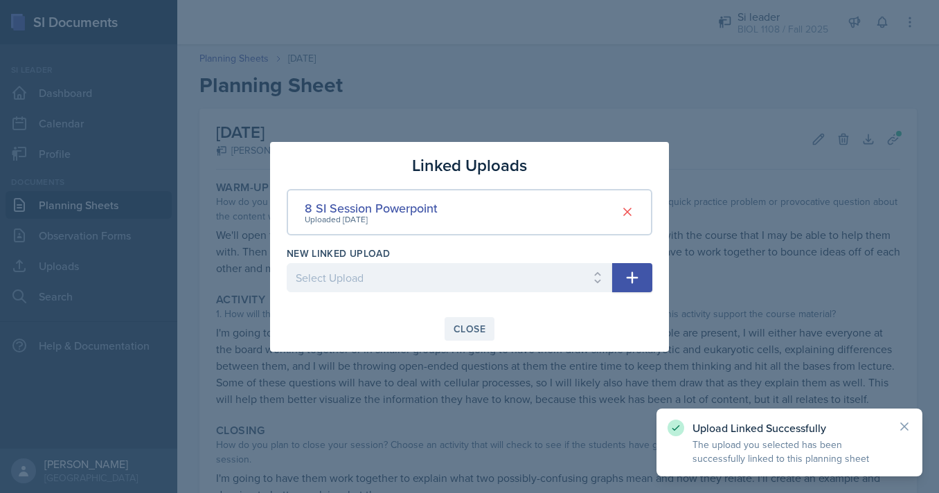
click at [465, 333] on div "Close" at bounding box center [470, 328] width 32 height 11
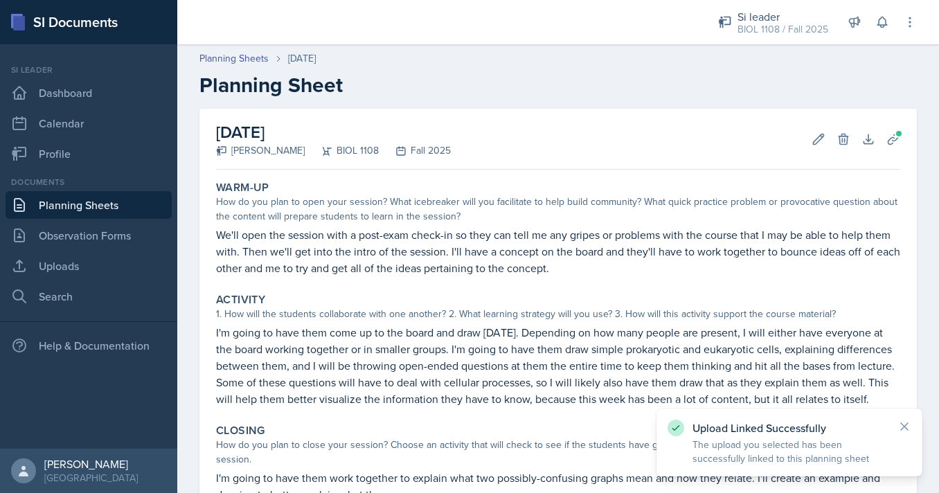
scroll to position [155, 0]
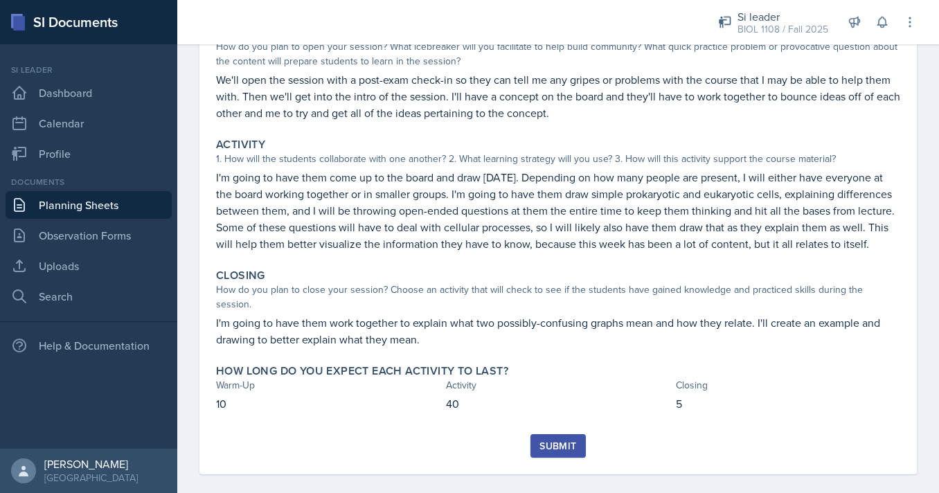
click at [550, 440] on div "Submit" at bounding box center [558, 445] width 37 height 11
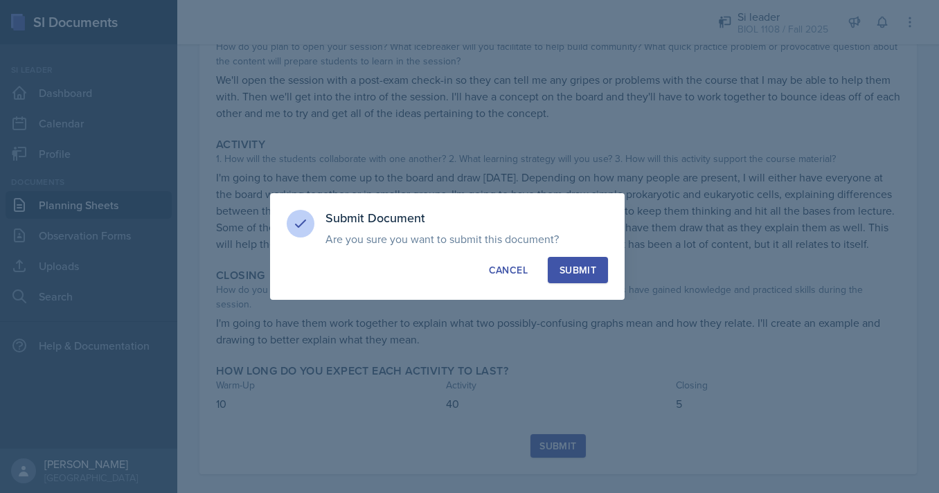
click at [583, 280] on button "Submit" at bounding box center [578, 270] width 60 height 26
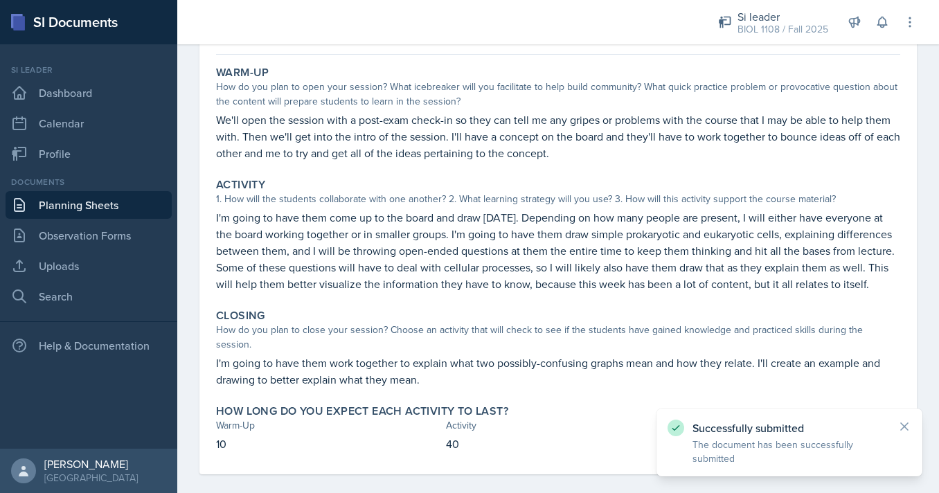
scroll to position [0, 0]
